Goal: Information Seeking & Learning: Learn about a topic

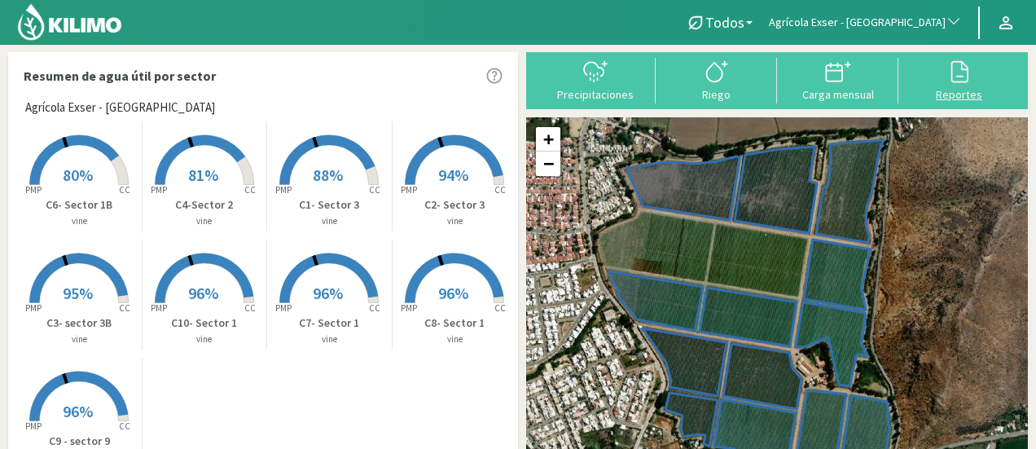
click at [960, 89] on div "Reportes" at bounding box center [959, 94] width 112 height 11
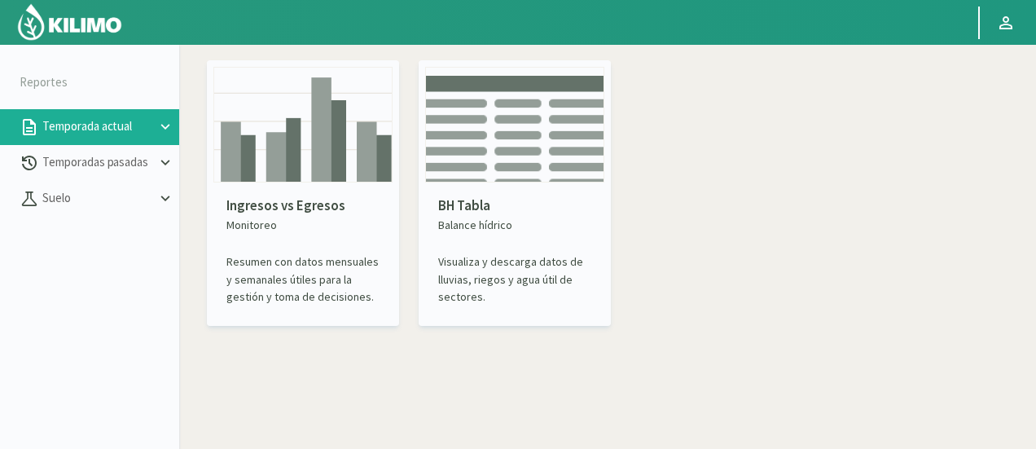
click at [319, 110] on img at bounding box center [302, 125] width 179 height 116
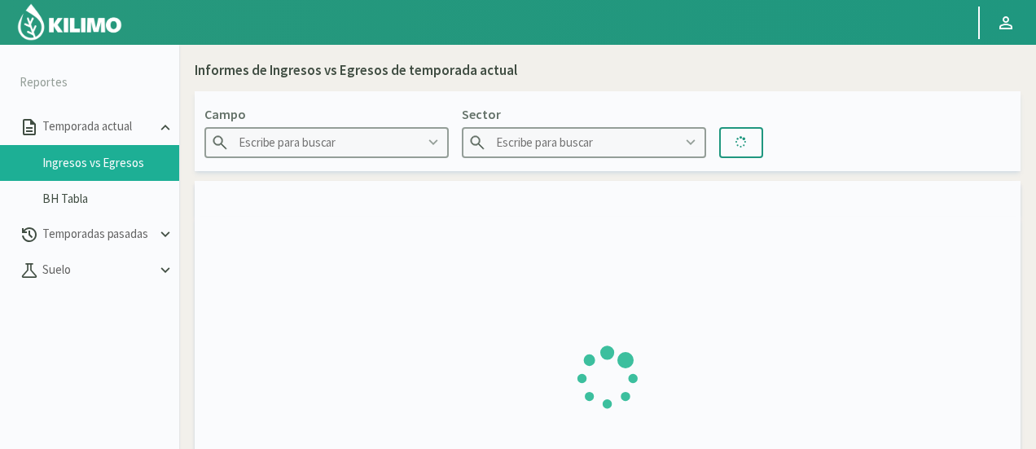
type input "Agr. Huertos de [GEOGRAPHIC_DATA]"
type input "C1.1 Cir Larry"
type input "[DATE] - [DATE]"
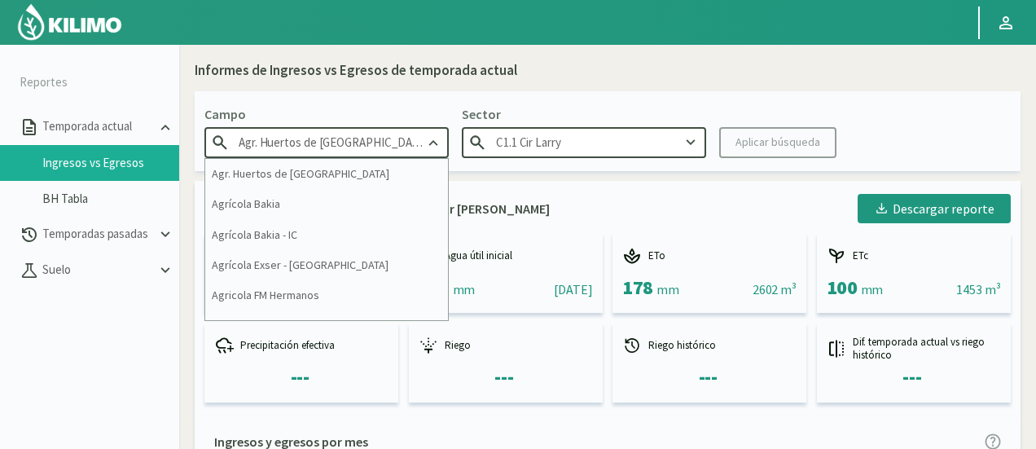
click at [332, 146] on input "Agr. Huertos de [GEOGRAPHIC_DATA]" at bounding box center [326, 142] width 244 height 30
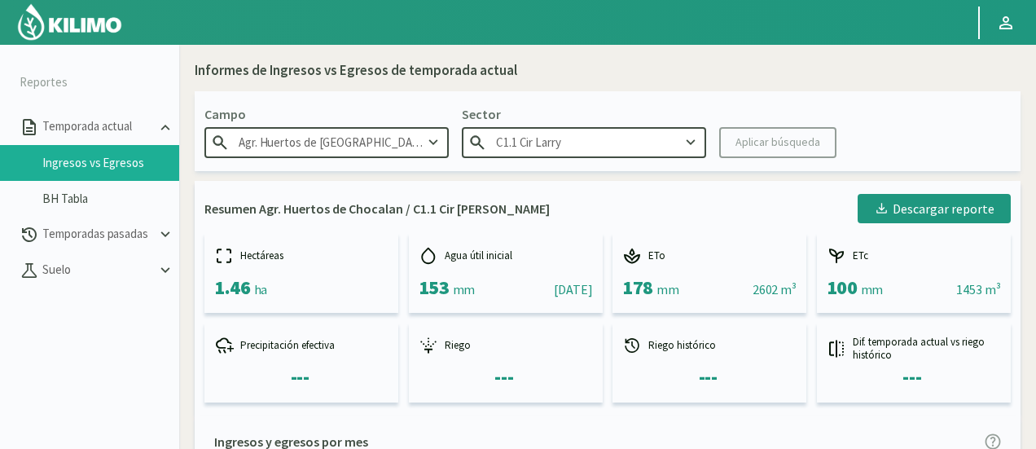
click at [393, 148] on input "Agr. Huertos de [GEOGRAPHIC_DATA]" at bounding box center [326, 142] width 244 height 30
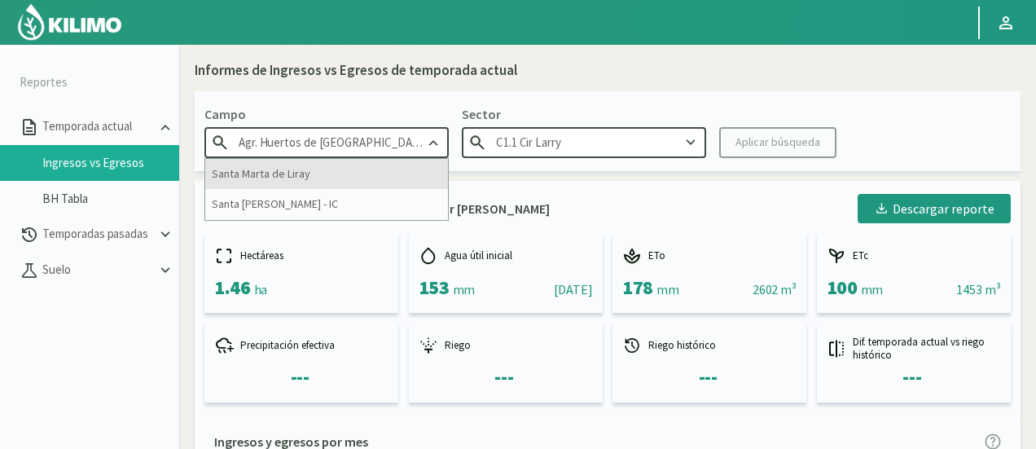
click at [307, 183] on div "Santa Marta de Liray" at bounding box center [326, 174] width 243 height 30
type input "Santa Marta de Liray"
type input "1"
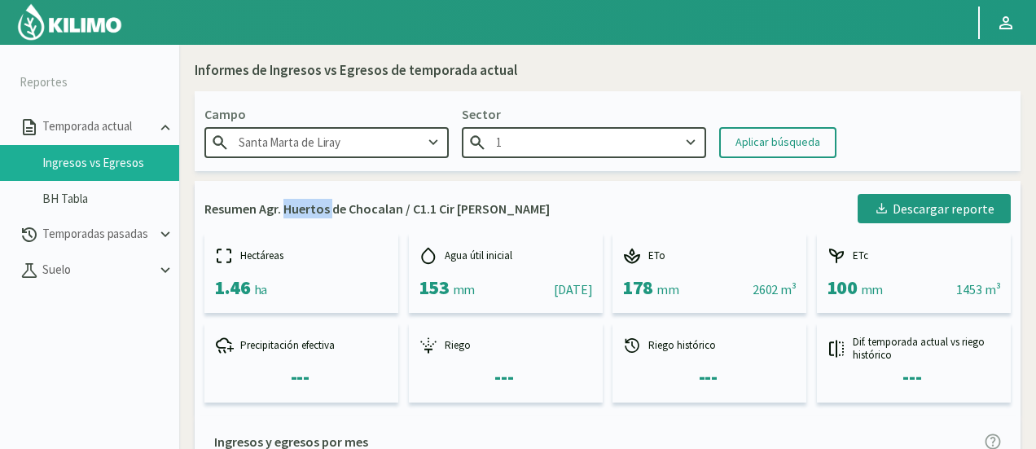
click at [307, 183] on div "Resumen Agr. Huertos de Chocalan / C1.1 Cir [PERSON_NAME] Descargar reporte Hec…" at bounding box center [608, 298] width 826 height 235
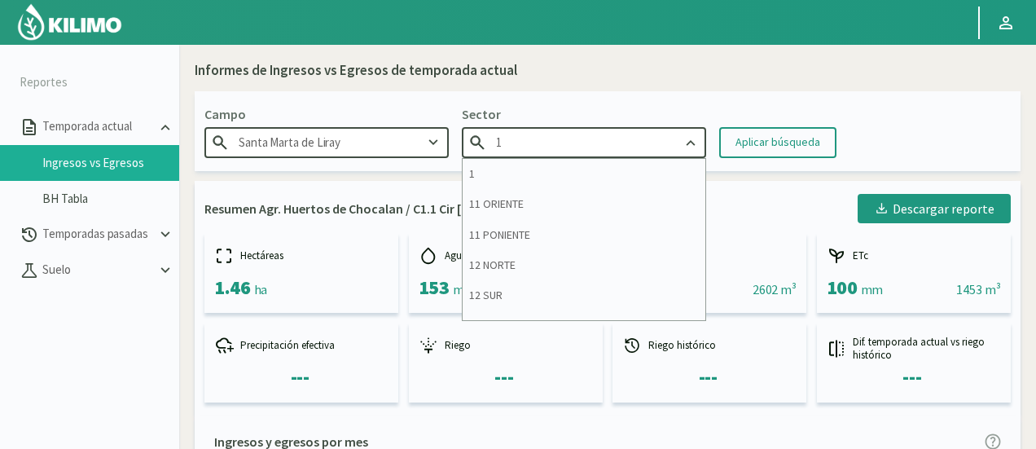
click at [516, 151] on input "1" at bounding box center [584, 142] width 244 height 30
click at [409, 145] on input "Santa Marta de Liray" at bounding box center [326, 142] width 244 height 30
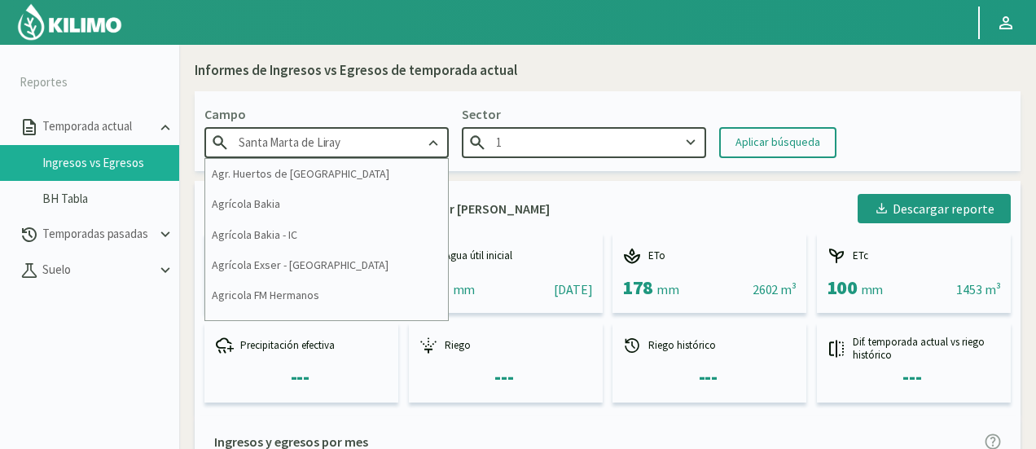
click at [409, 145] on input "Santa Marta de Liray" at bounding box center [326, 142] width 244 height 30
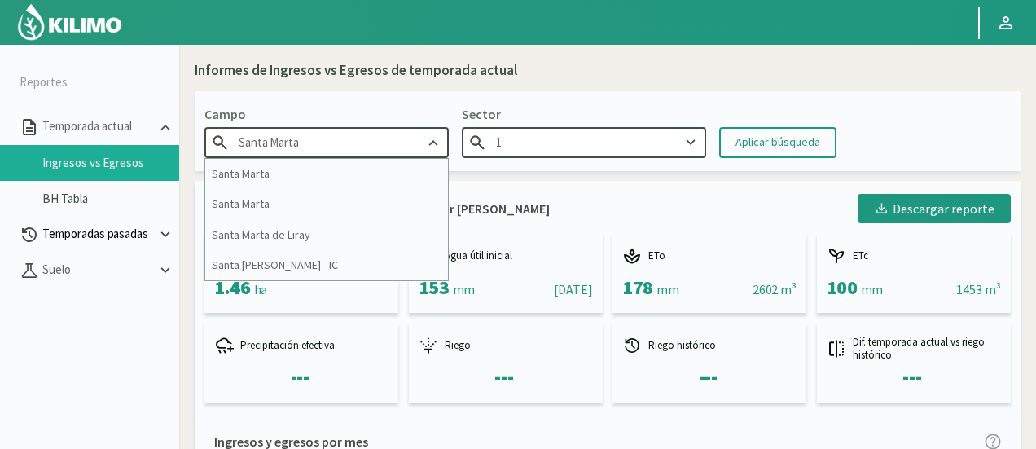
type input "Santa Marta"
click at [111, 235] on p "Temporadas pasadas" at bounding box center [97, 234] width 117 height 19
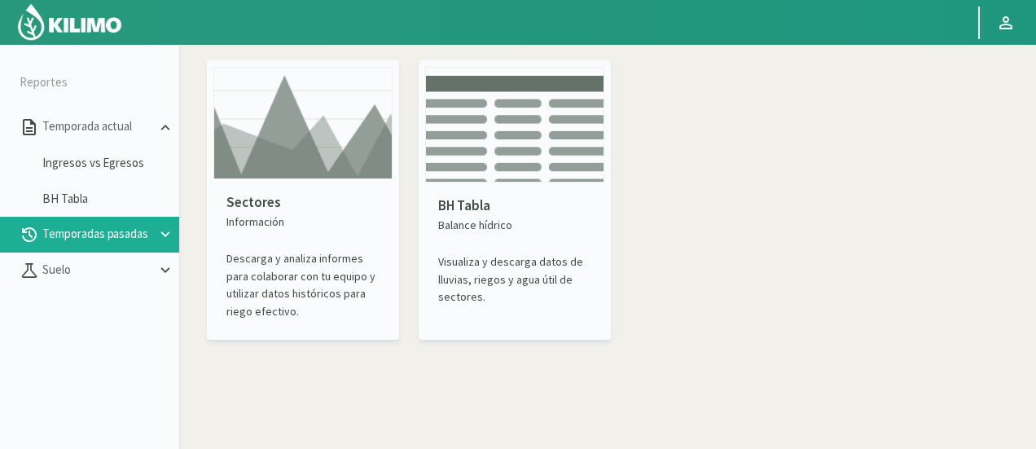
click at [306, 154] on img at bounding box center [302, 123] width 179 height 112
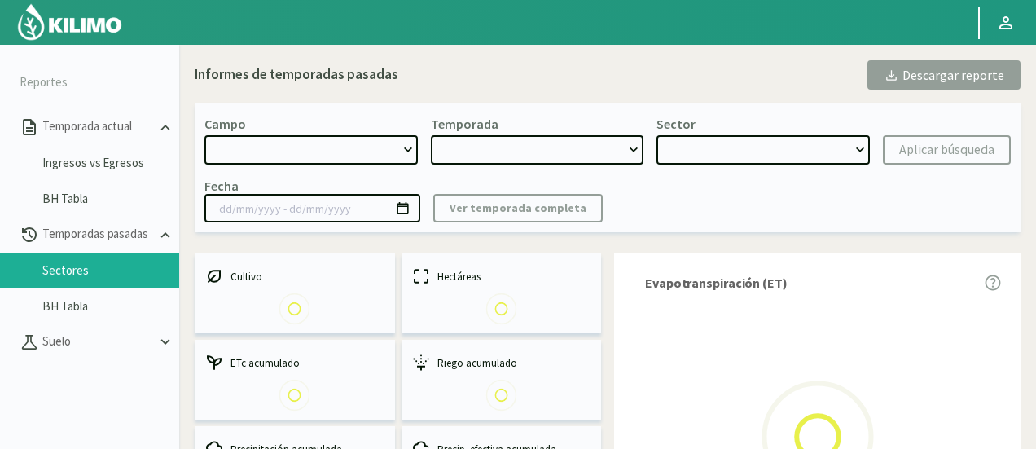
click at [326, 152] on select at bounding box center [310, 149] width 213 height 29
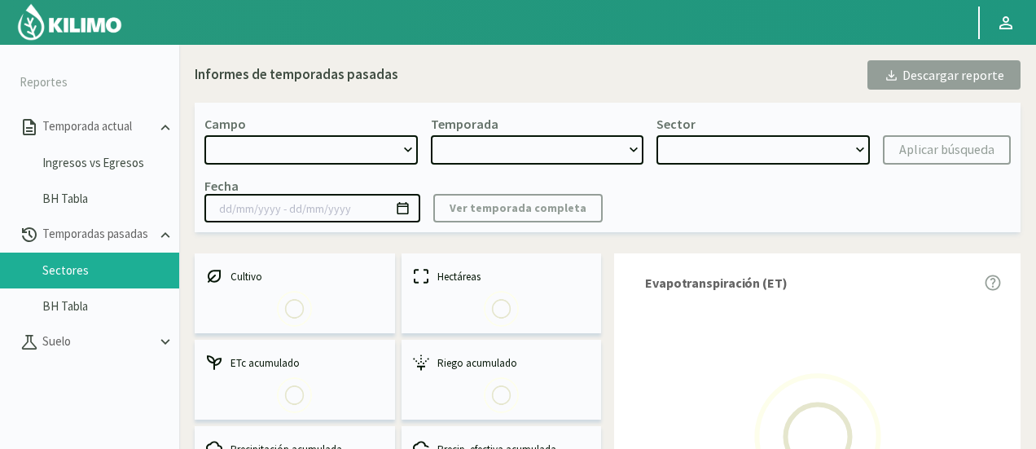
click at [326, 152] on select at bounding box center [310, 149] width 213 height 29
select select "0: Object"
type input "[DATE] - [DATE]"
select select "0: 2023"
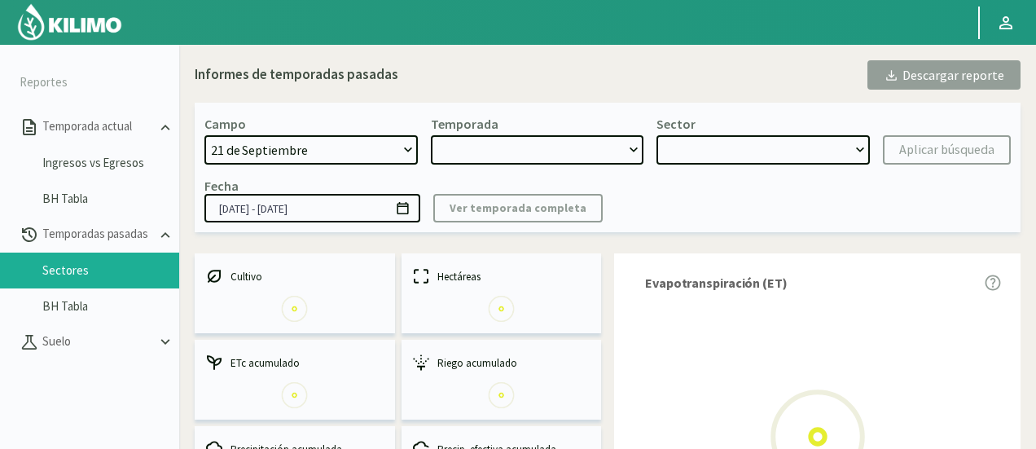
select select "0: Object"
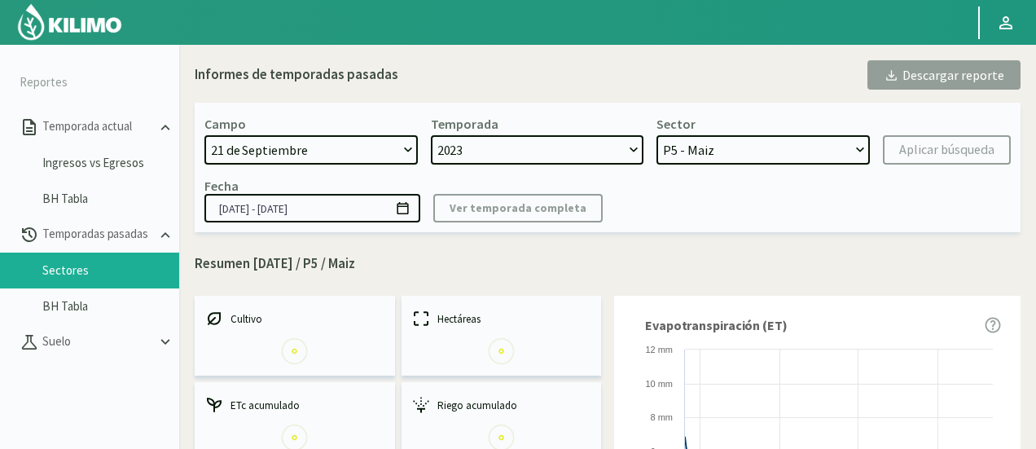
click at [326, 152] on select "[DATE] 8 Fuegos Acograpes - Ag. [PERSON_NAME] - Ag. [GEOGRAPHIC_DATA] Acograpes…" at bounding box center [310, 149] width 213 height 29
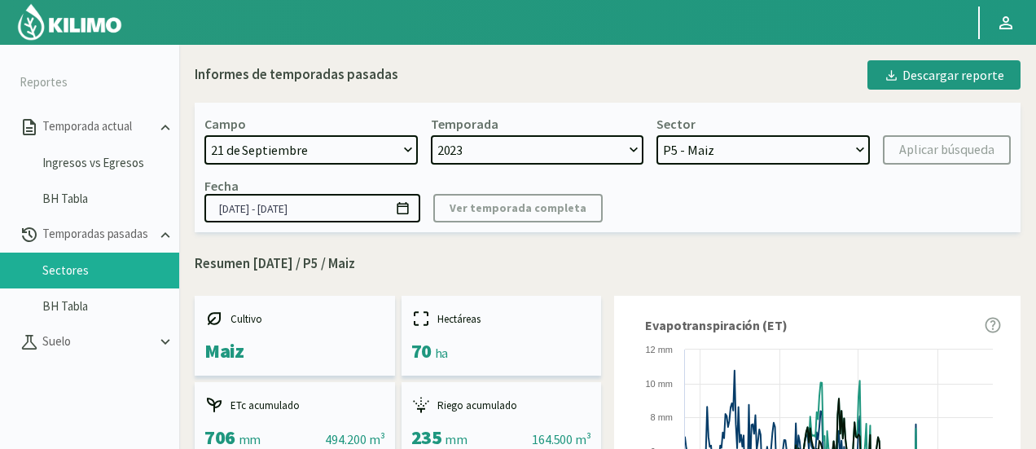
select select "1665: Object"
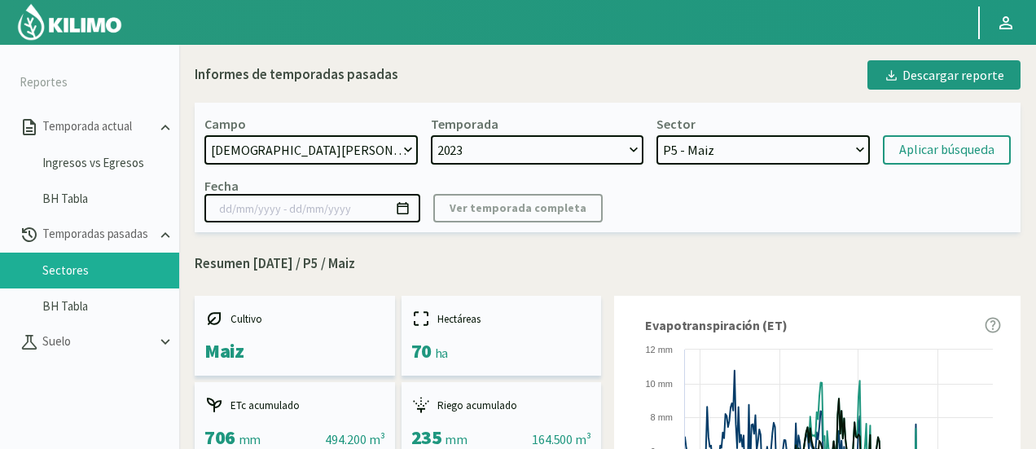
select select
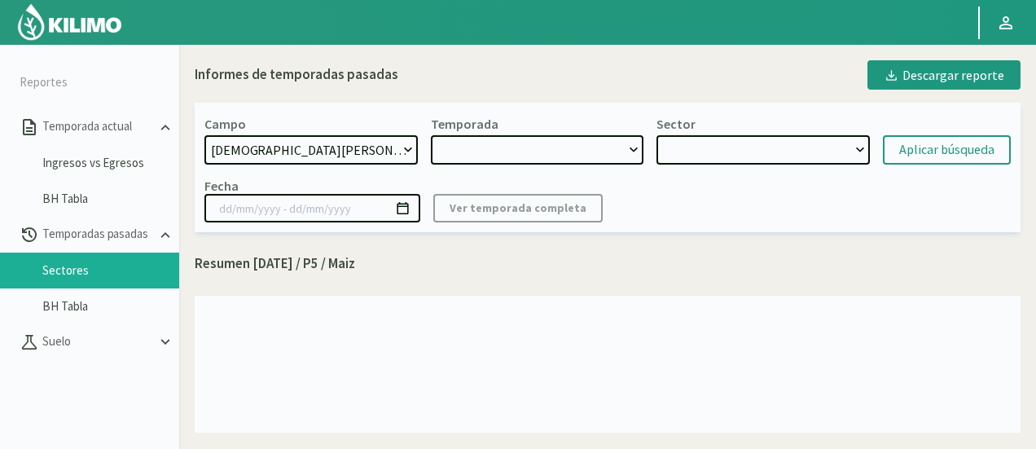
select select "2: 2021"
select select "7: Object"
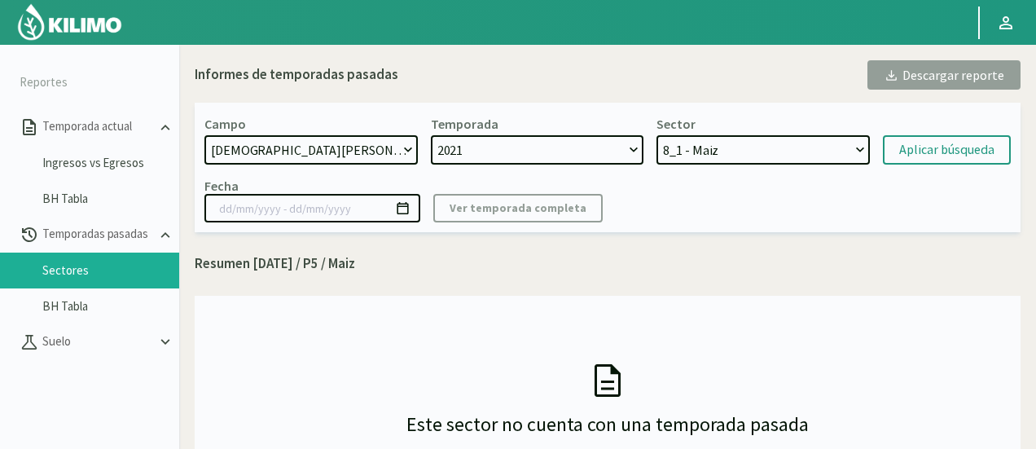
click at [274, 153] on select "[DATE] 8 Fuegos Acograpes - Ag. [PERSON_NAME] - Ag. [GEOGRAPHIC_DATA] Acograpes…" at bounding box center [310, 149] width 213 height 29
select select "807: Object"
click at [204, 135] on select "[DATE] 8 Fuegos Acograpes - Ag. [PERSON_NAME] - Ag. [GEOGRAPHIC_DATA] Acograpes…" at bounding box center [310, 149] width 213 height 29
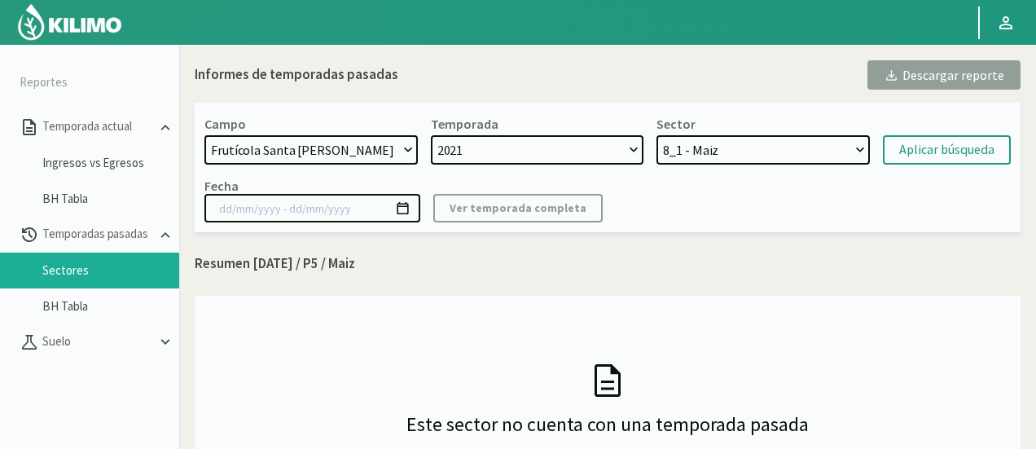
select select "3: 2024"
click at [569, 167] on div "Campo [DATE] 8 Fuegos Acograpes - Ag. [PERSON_NAME] - Ag. [GEOGRAPHIC_DATA] Aco…" at bounding box center [608, 168] width 826 height 130
click at [566, 159] on select "2024" at bounding box center [537, 149] width 213 height 29
click at [718, 154] on select "Sector 2 - Nectarines Sector 1 Pirca 2 - Citricos Sector 4 Pirca 2 - Citricos U…" at bounding box center [763, 149] width 213 height 29
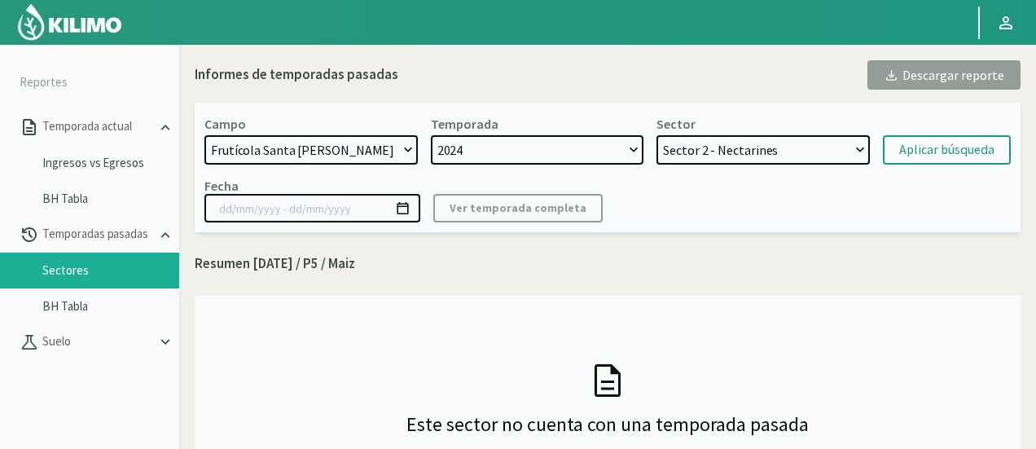
select select "12: Object"
click at [657, 135] on select "Sector 2 - Nectarines Sector 1 Pirca 2 - Citricos Sector 4 Pirca 2 - Citricos U…" at bounding box center [763, 149] width 213 height 29
click at [907, 145] on div "Aplicar búsqueda" at bounding box center [946, 150] width 95 height 20
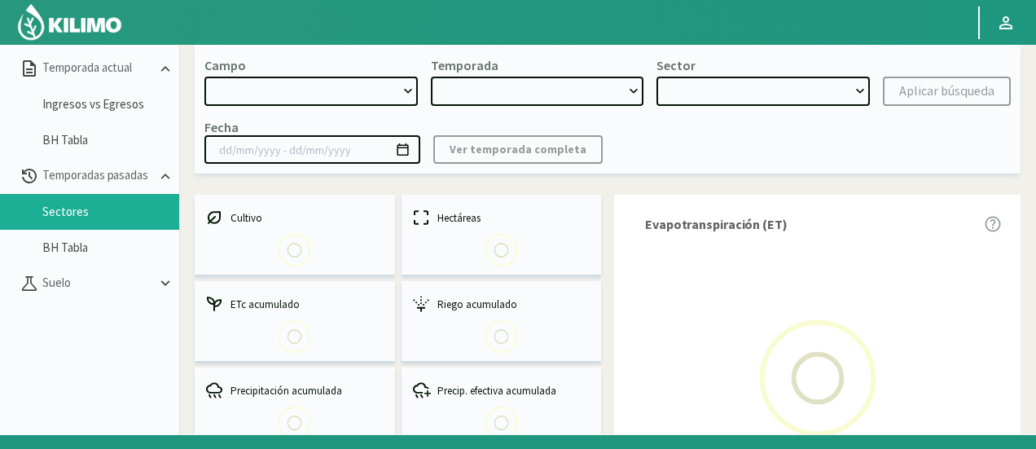
scroll to position [70, 0]
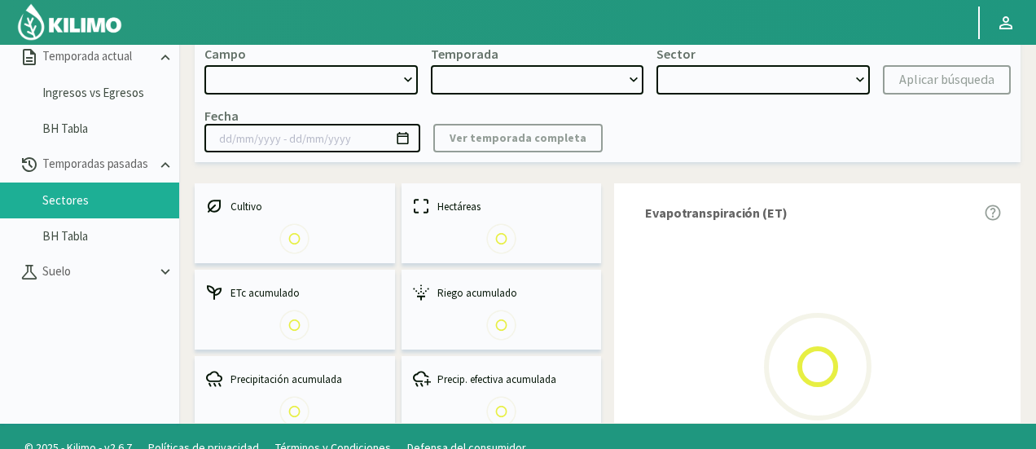
select select "807: Object"
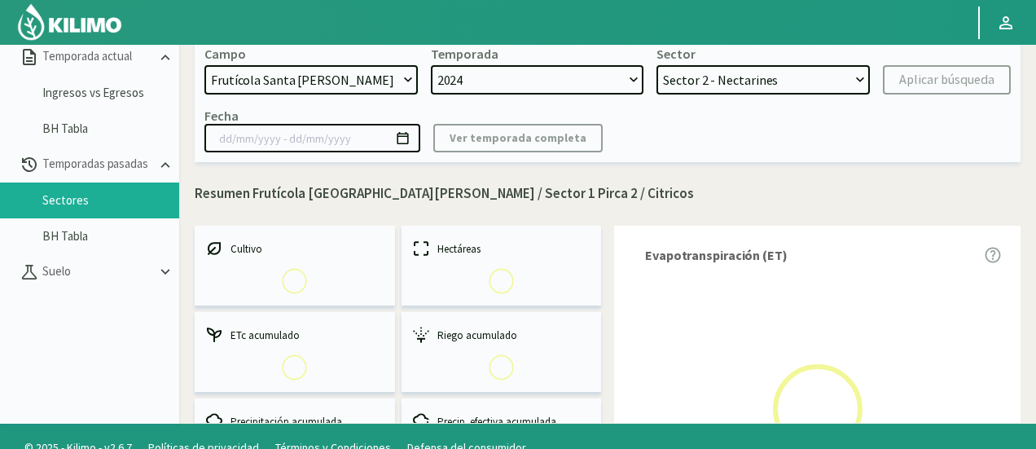
select select "0: 2024"
select select "1: Object"
type input "[DATE] - [DATE]"
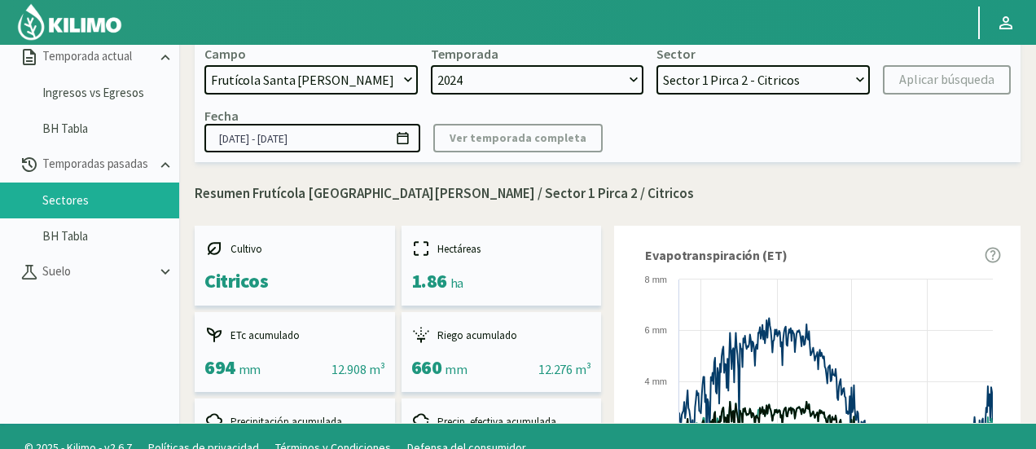
click at [727, 80] on select "Sector 2 - Nectarines Sector 1 Pirca 2 - Citricos Sector 4 Pirca 2 - Citricos U…" at bounding box center [763, 79] width 213 height 29
select select "2: Object"
click at [657, 65] on select "Sector 2 - Nectarines Sector 1 Pirca 2 - Citricos Sector 4 Pirca 2 - Citricos U…" at bounding box center [763, 79] width 213 height 29
click at [93, 89] on link "Ingresos vs Egresos" at bounding box center [110, 93] width 137 height 15
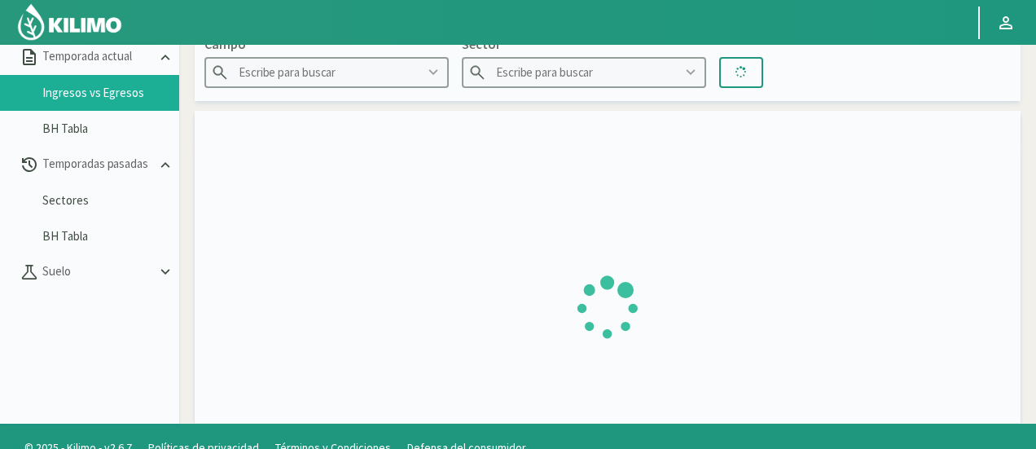
type input "Agr. Huertos de [GEOGRAPHIC_DATA]"
type input "C1.1 Cir Larry"
type input "[DATE] - [DATE]"
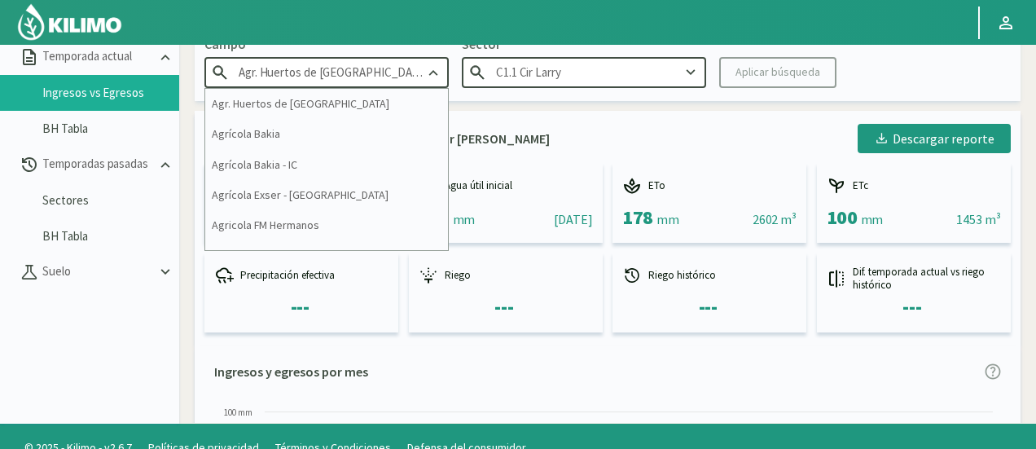
click at [395, 65] on input "Agr. Huertos de [GEOGRAPHIC_DATA]" at bounding box center [326, 72] width 244 height 30
type input "A"
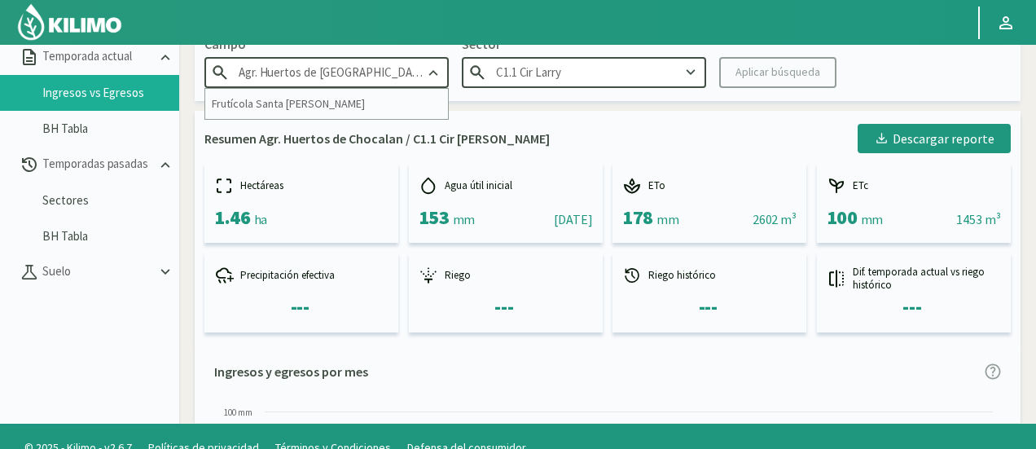
click at [386, 75] on input "Agr. Huertos de [GEOGRAPHIC_DATA]" at bounding box center [326, 72] width 244 height 30
click at [383, 71] on input "Agr. Huertos de [GEOGRAPHIC_DATA]" at bounding box center [326, 72] width 244 height 30
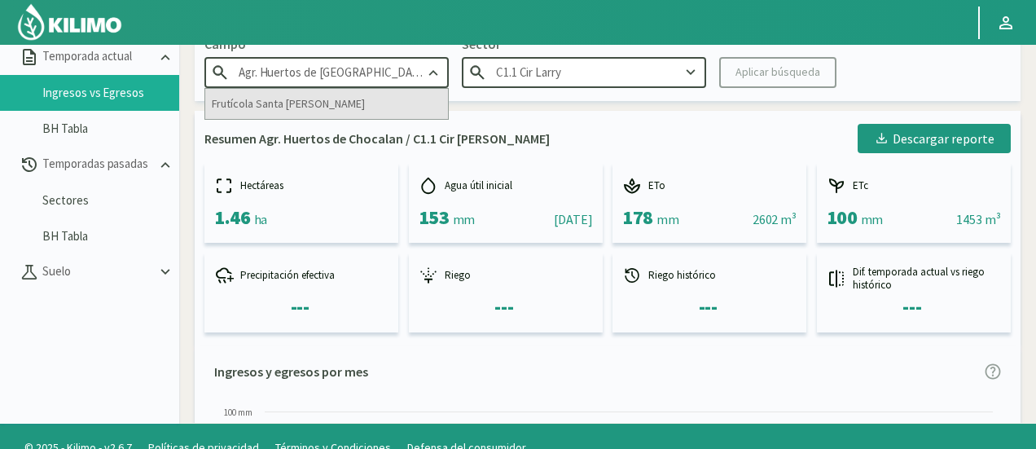
click at [345, 98] on div "Frutícola Santa [PERSON_NAME]" at bounding box center [326, 104] width 243 height 30
type input "Frutícola Santa [PERSON_NAME]"
type input "Sector 1 Pirca 2"
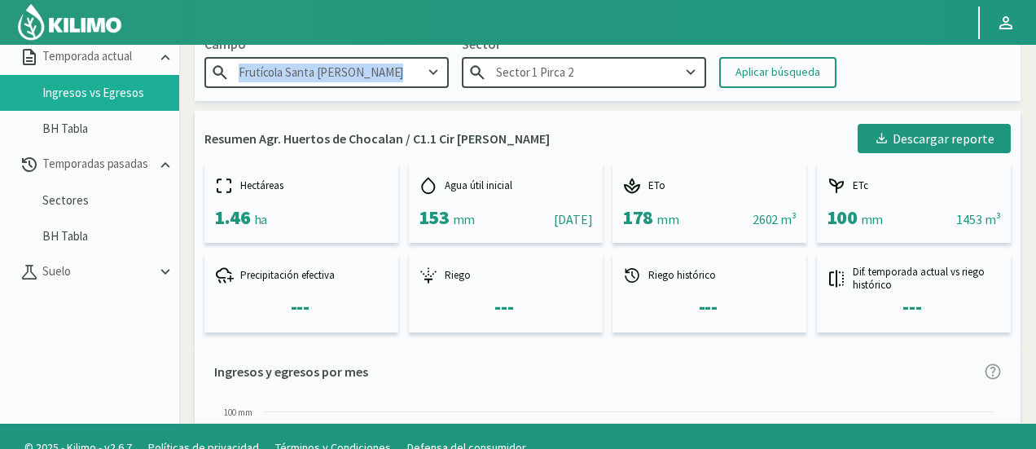
click at [345, 98] on div "Campo Frutícola Santa [PERSON_NAME] Sector Sector 1 Pirca 2 Aplicar búsqueda" at bounding box center [608, 61] width 826 height 80
click at [736, 69] on div "Aplicar búsqueda" at bounding box center [778, 72] width 85 height 17
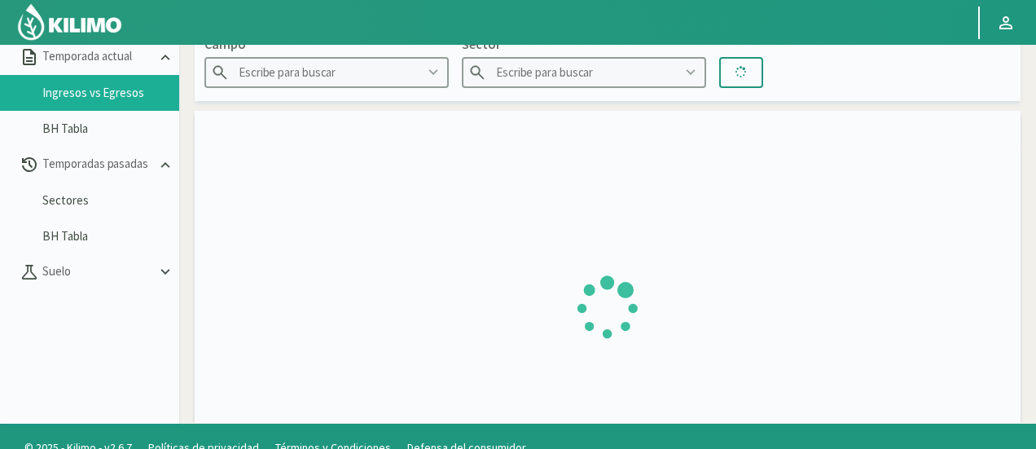
type input "Frutícola Santa [PERSON_NAME]"
type input "Sector 1 Pirca 2"
type input "[DATE] - [DATE]"
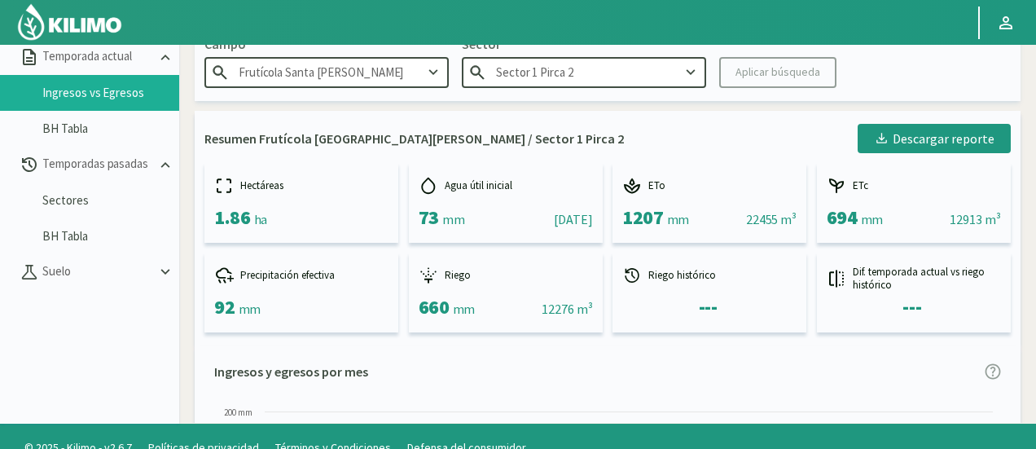
click at [565, 183] on div "Agua útil inicial" at bounding box center [506, 186] width 174 height 20
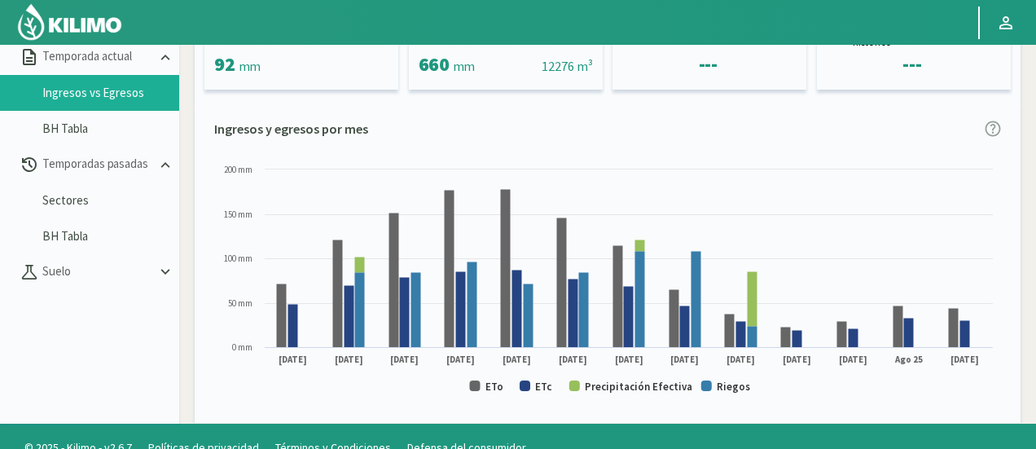
scroll to position [261, 0]
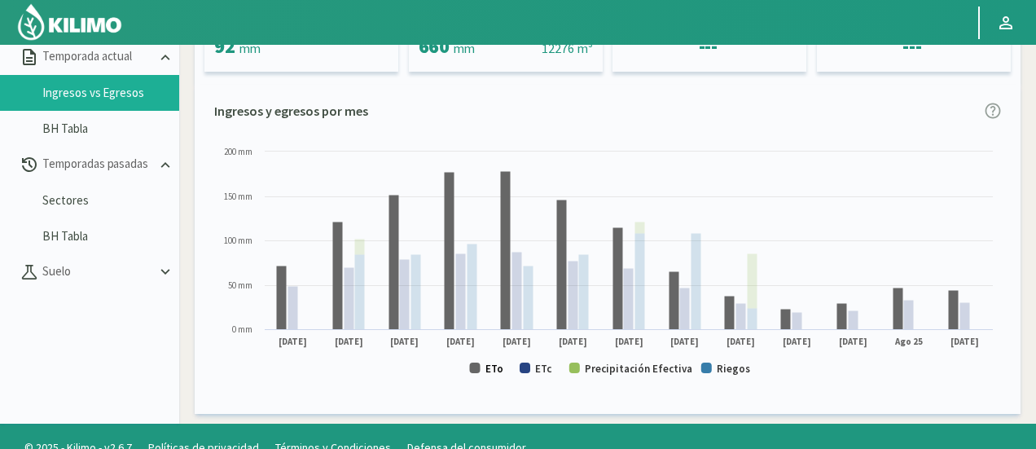
click at [497, 367] on text "ETo" at bounding box center [495, 369] width 18 height 14
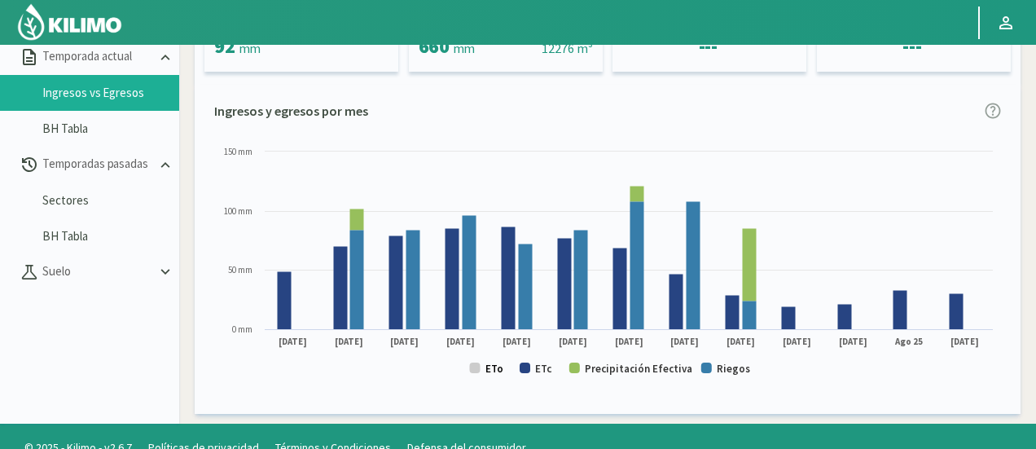
click at [499, 366] on text "ETo" at bounding box center [495, 369] width 18 height 14
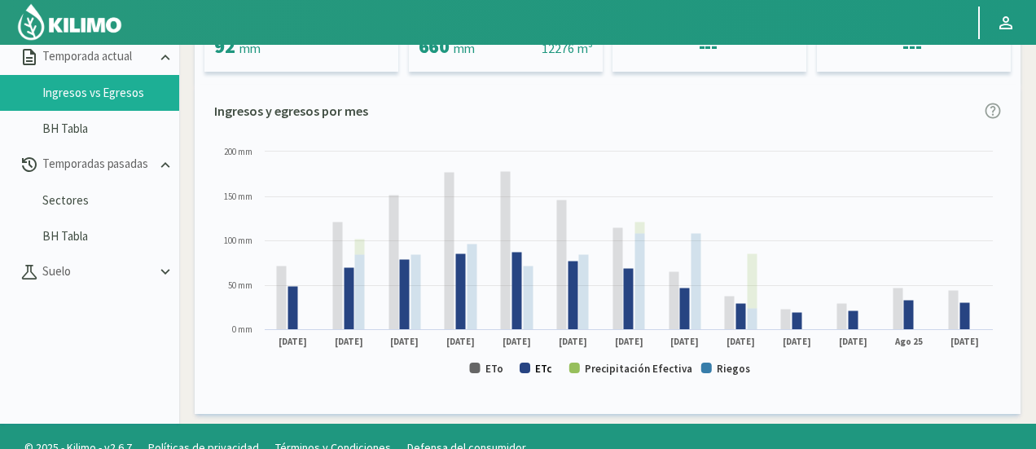
click at [547, 369] on text "ETc" at bounding box center [543, 369] width 17 height 14
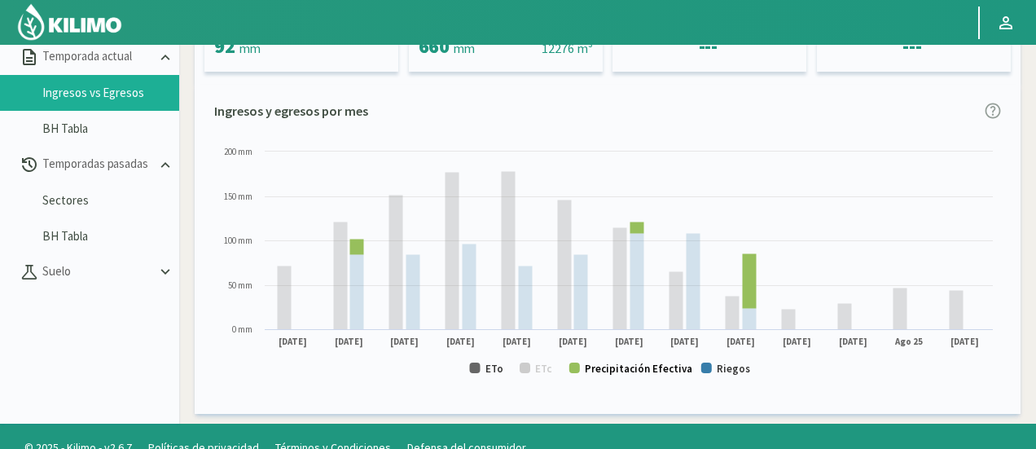
click at [618, 374] on text "Precipitación Efectiva" at bounding box center [639, 369] width 108 height 14
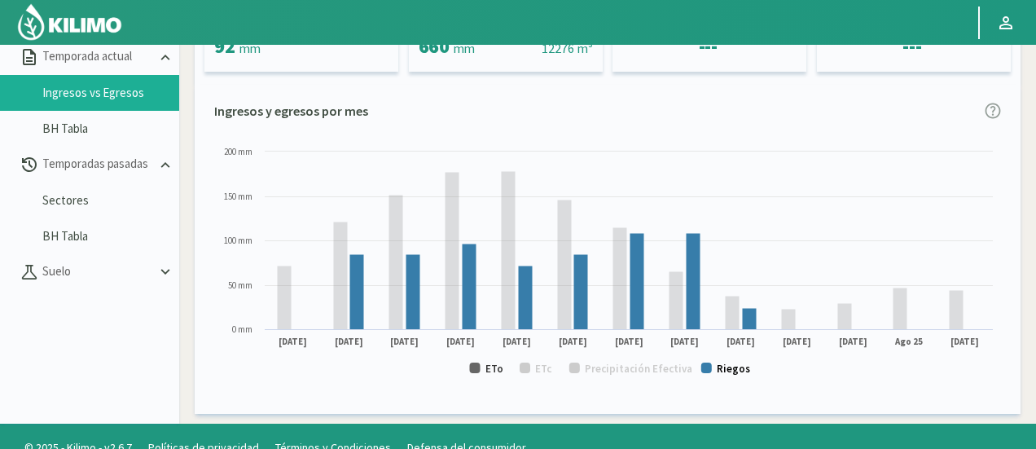
click at [746, 367] on text "Riegos" at bounding box center [733, 369] width 33 height 14
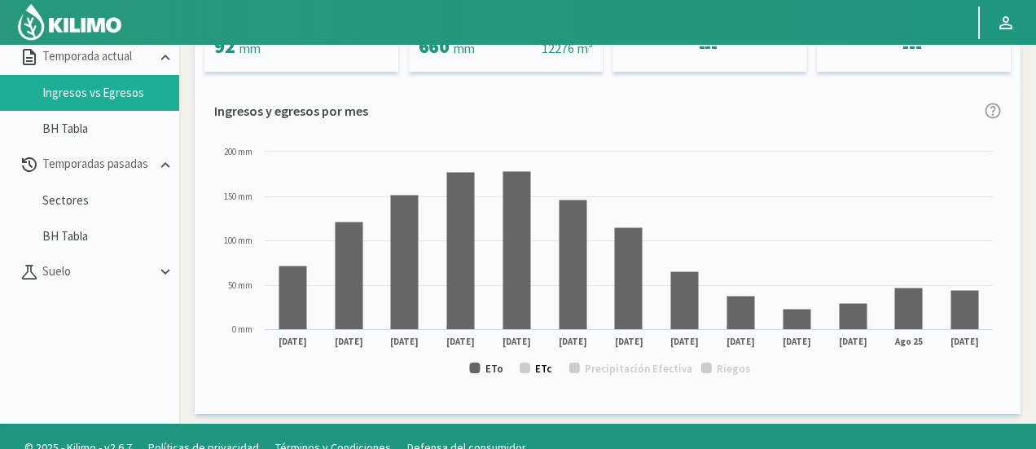
click at [547, 367] on text "ETc" at bounding box center [543, 369] width 17 height 14
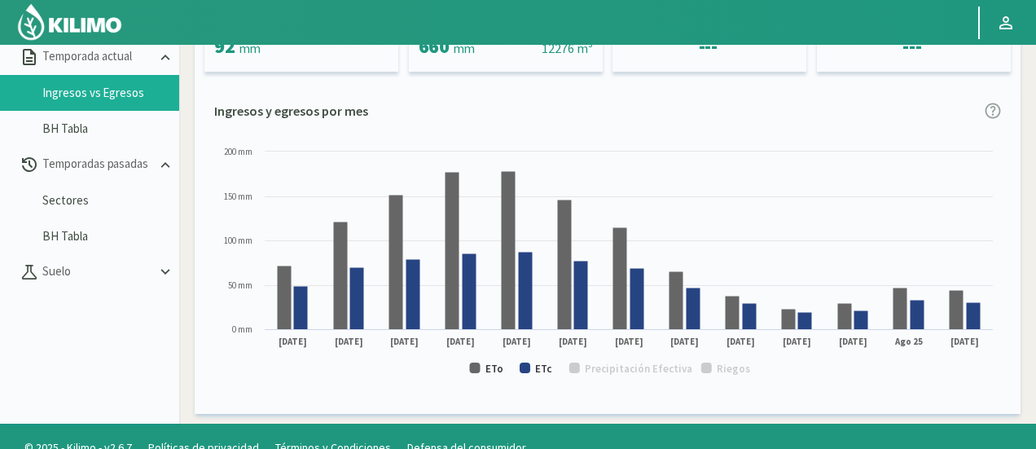
click at [948, 175] on rect at bounding box center [607, 267] width 787 height 248
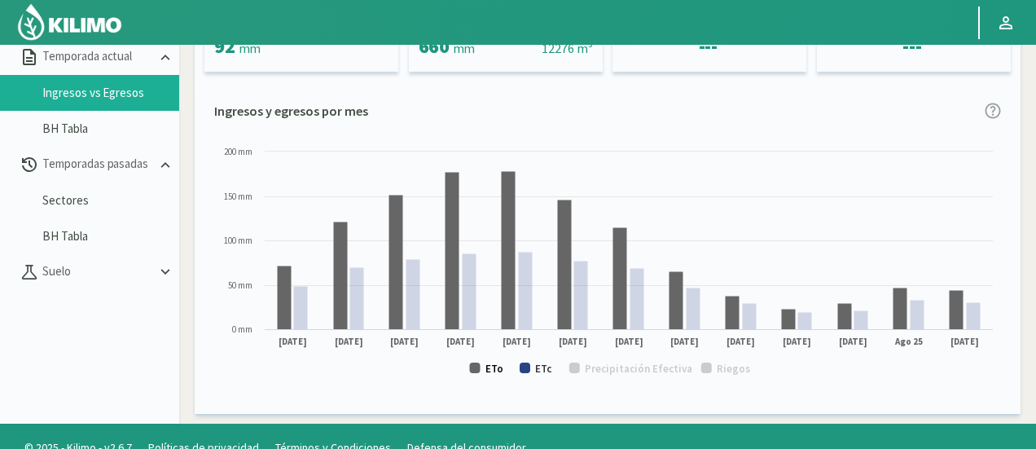
click at [493, 366] on text "ETo" at bounding box center [495, 369] width 18 height 14
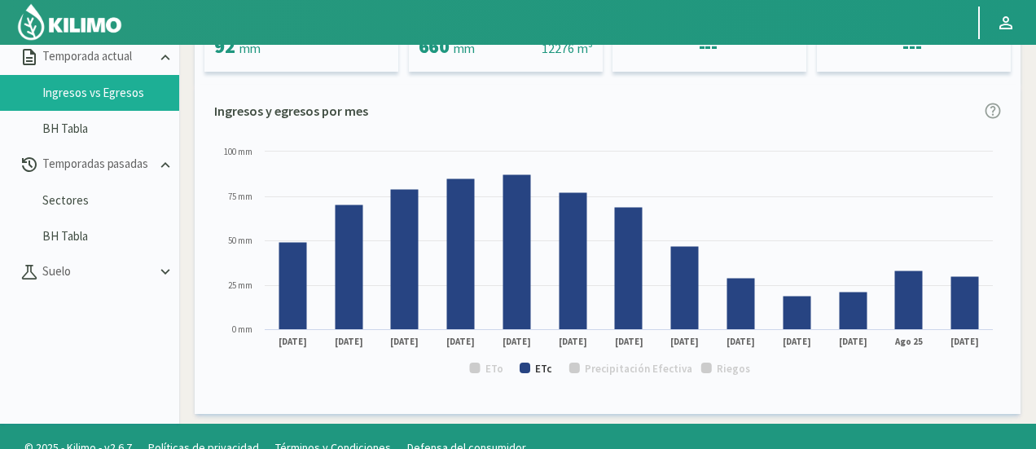
click at [713, 366] on rect at bounding box center [607, 267] width 787 height 248
click at [730, 367] on text "Riegos" at bounding box center [733, 369] width 33 height 14
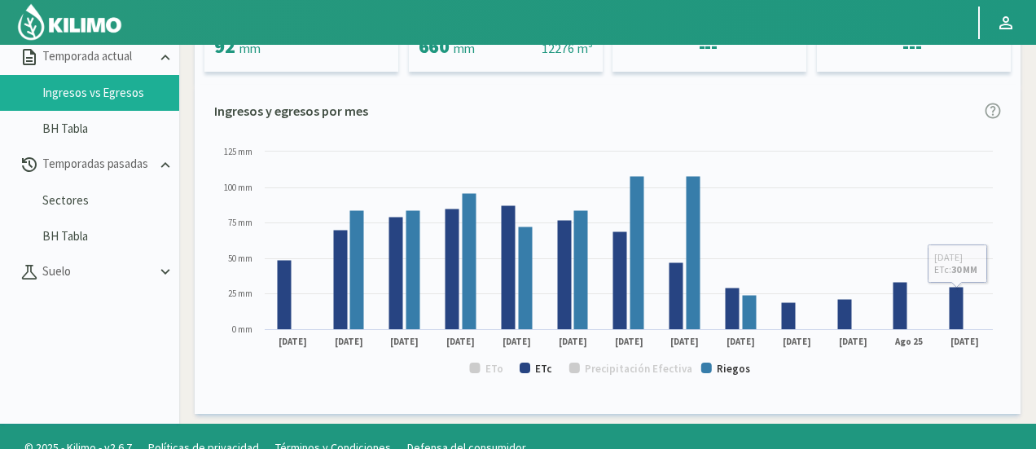
click at [893, 371] on rect at bounding box center [607, 267] width 787 height 248
